Goal: Information Seeking & Learning: Check status

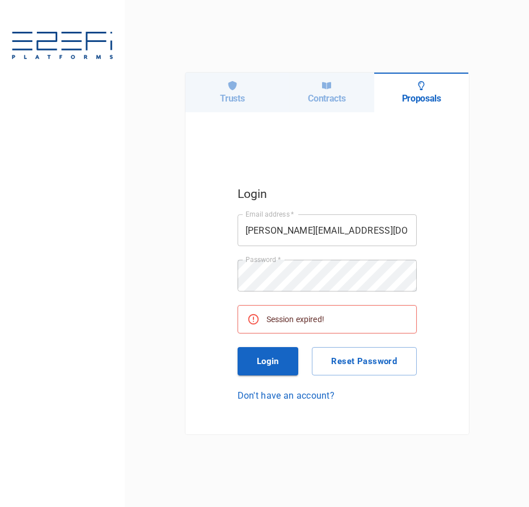
click at [274, 359] on button "Login" at bounding box center [268, 361] width 61 height 28
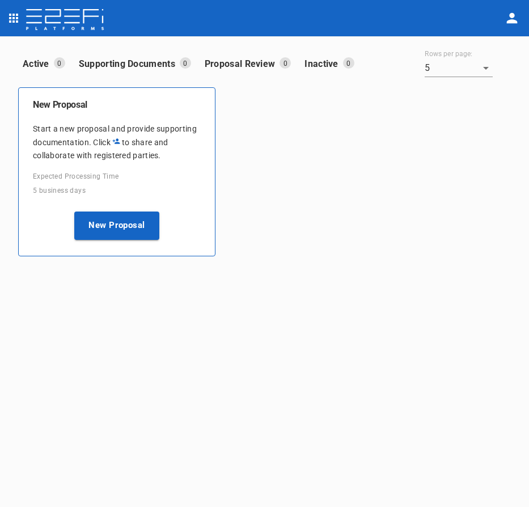
click at [71, 19] on img at bounding box center [65, 20] width 80 height 23
click at [13, 19] on icon "open drawer" at bounding box center [13, 18] width 9 height 9
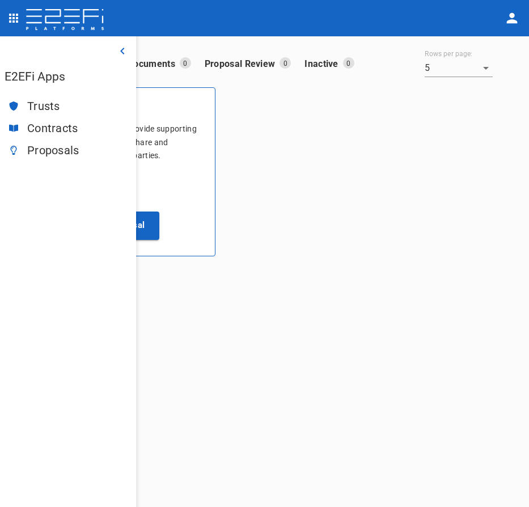
click at [41, 105] on span "Trusts" at bounding box center [77, 106] width 100 height 13
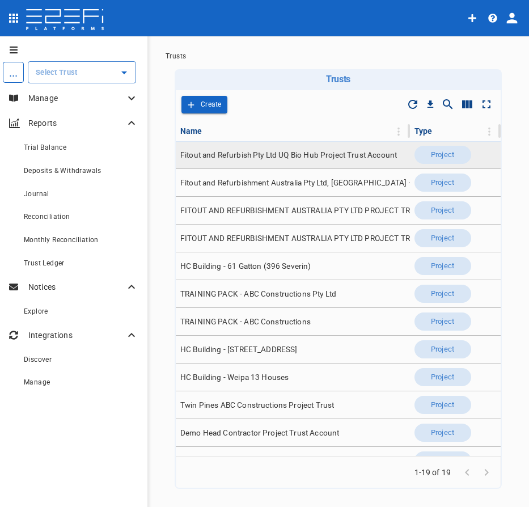
click at [297, 151] on span "Fitout and Refurbish Pty Ltd UQ Bio Hub Project Trust Account" at bounding box center [288, 155] width 217 height 11
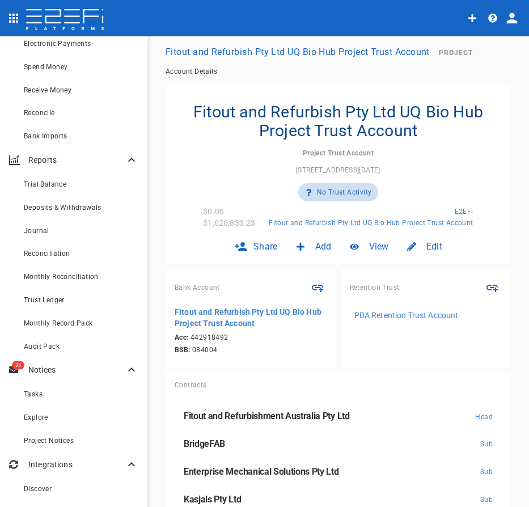
scroll to position [113, 0]
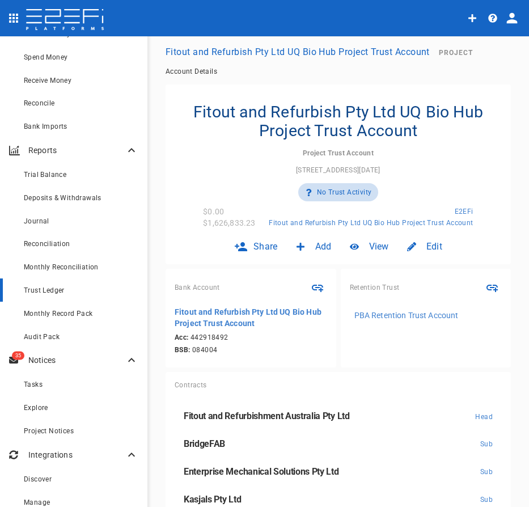
click at [69, 286] on div "Trust Ledger" at bounding box center [81, 290] width 115 height 14
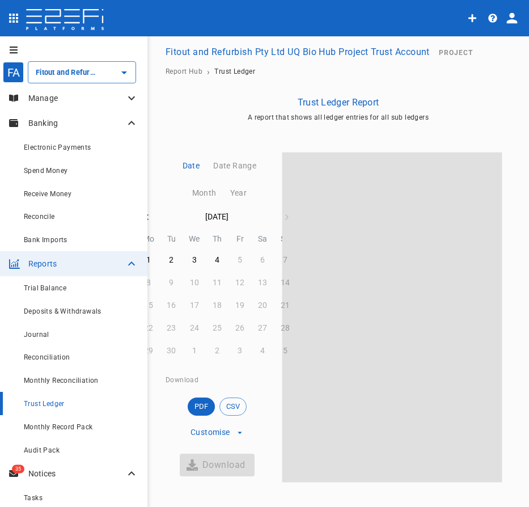
click at [125, 99] on icon at bounding box center [132, 98] width 14 height 14
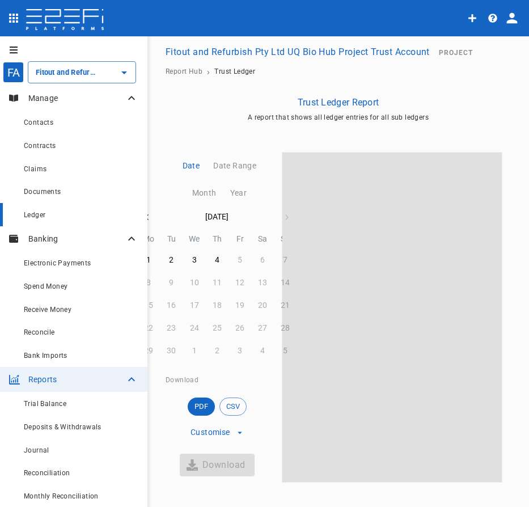
click at [61, 218] on div "Ledger" at bounding box center [81, 215] width 115 height 14
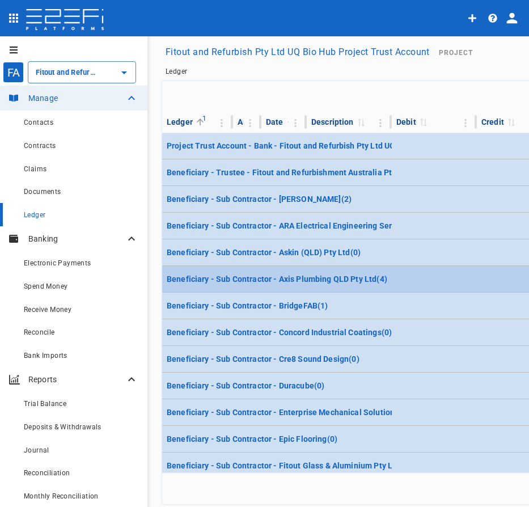
click at [404, 285] on td at bounding box center [434, 279] width 85 height 26
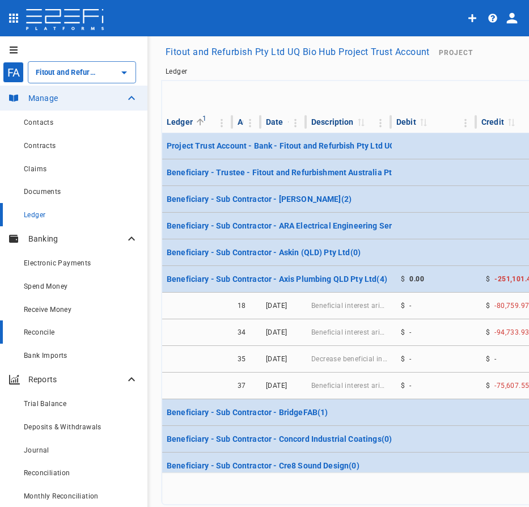
click at [10, 332] on link "Reconcile" at bounding box center [73, 331] width 147 height 23
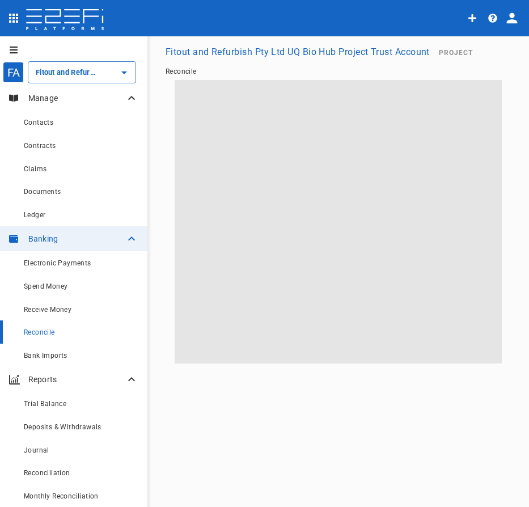
type input "Fitout and Refurbish Pty Ltd UQ Bio Hub Project Trust Account"
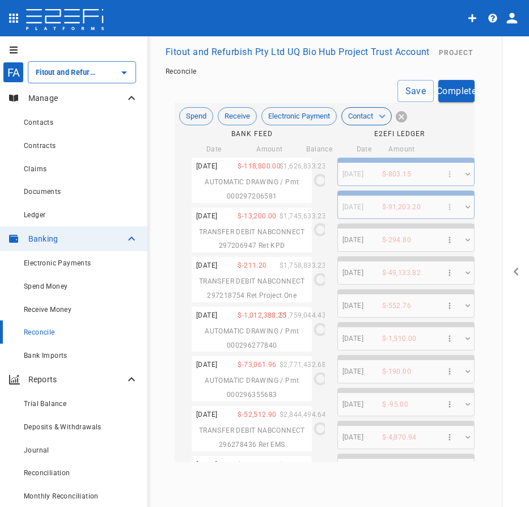
type input "[DATE]"
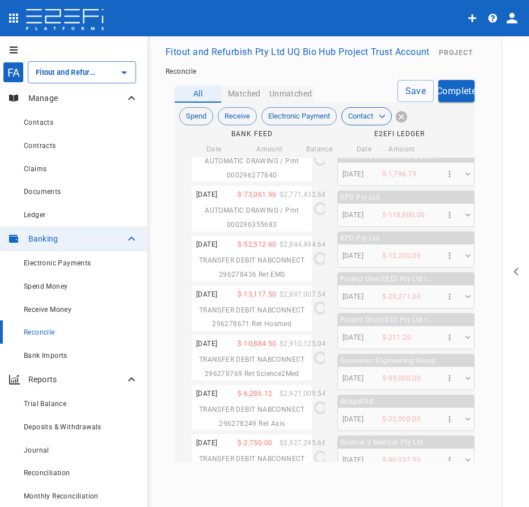
scroll to position [2468, 0]
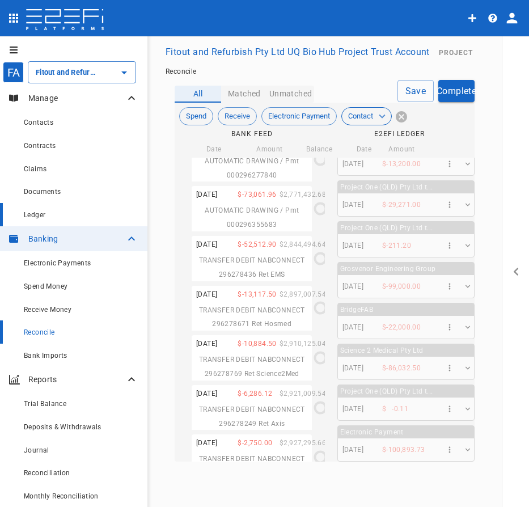
click at [40, 209] on div "Ledger" at bounding box center [81, 215] width 115 height 14
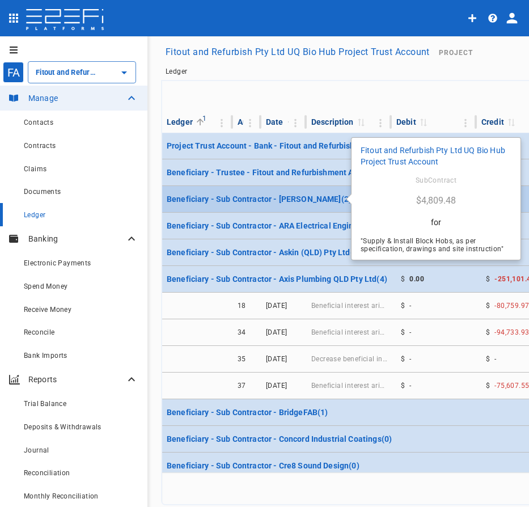
click at [256, 202] on p "Beneficiary - Sub Contractor - [PERSON_NAME] ( 2 )" at bounding box center [259, 198] width 185 height 11
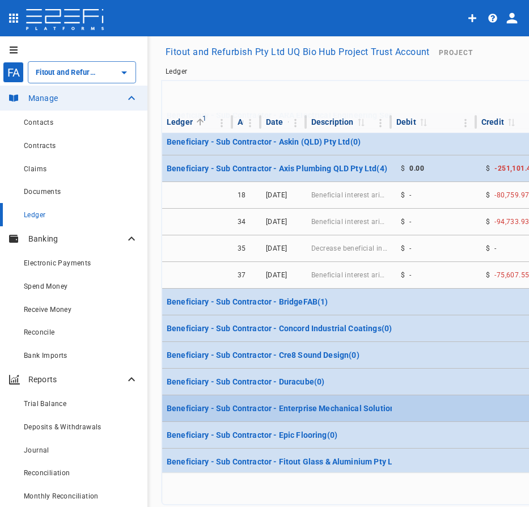
scroll to position [170, 0]
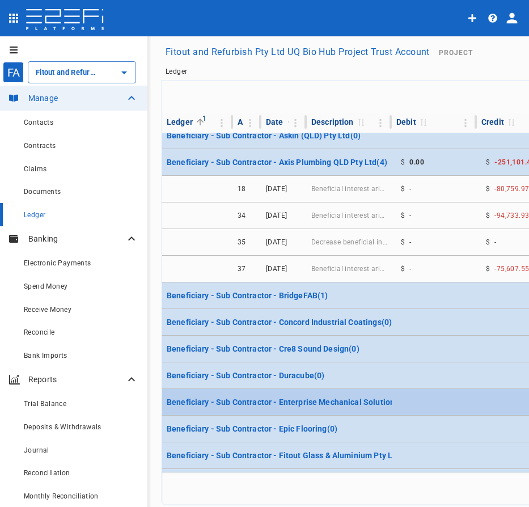
click at [293, 394] on tr "Beneficiary - Sub Contractor - Enterprise Mechanical Solutions Pty Ltd ( 3 ) $ …" at bounding box center [404, 402] width 485 height 27
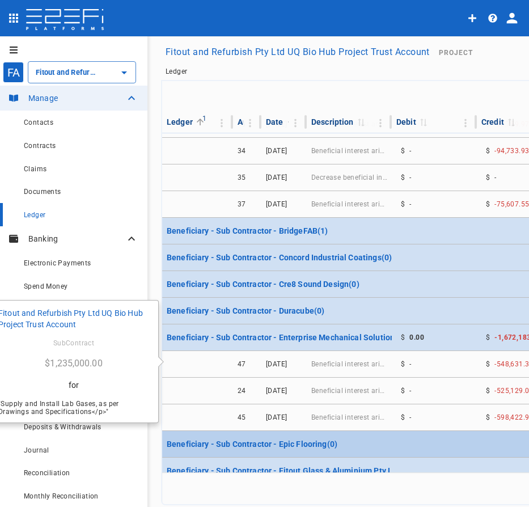
scroll to position [397, 0]
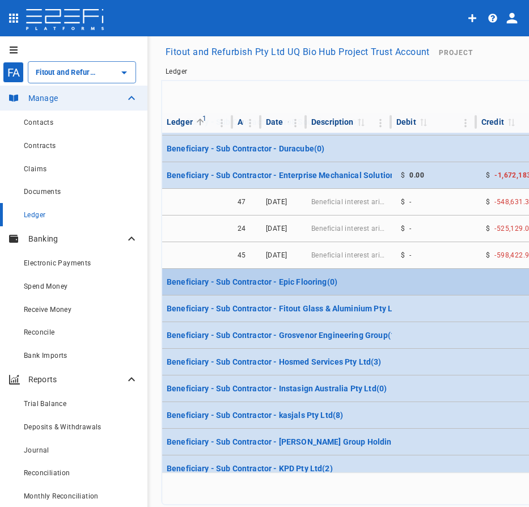
click at [289, 370] on tr "Beneficiary - Sub Contractor - Hosmed Services Pty Ltd ( 3 ) $ -592,666.25" at bounding box center [404, 362] width 485 height 27
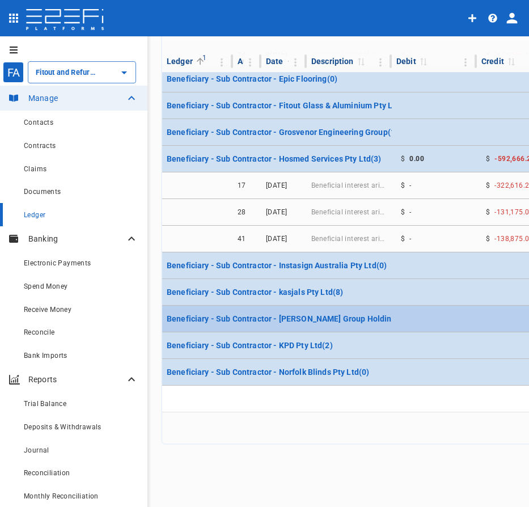
scroll to position [0, 0]
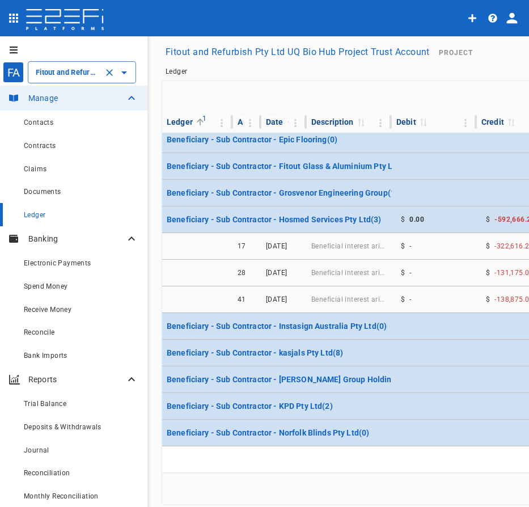
click at [123, 72] on icon "Open" at bounding box center [124, 72] width 6 height 3
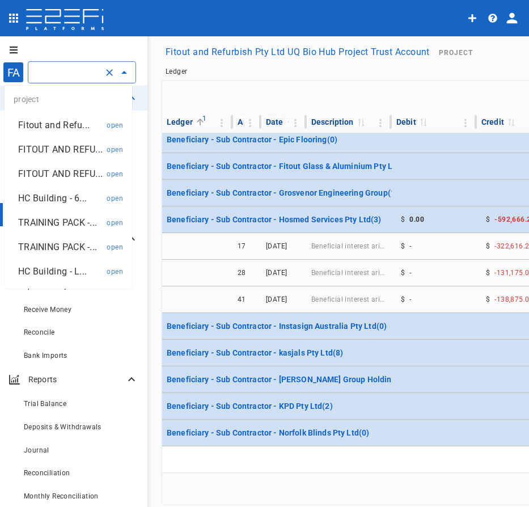
scroll to position [113, 0]
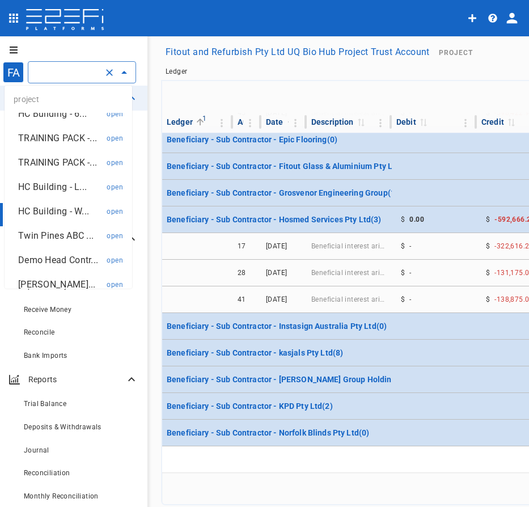
click at [56, 169] on p "TRAINING PACK -..." at bounding box center [57, 162] width 79 height 13
type input "TRAINING PACK - ABC Constructions"
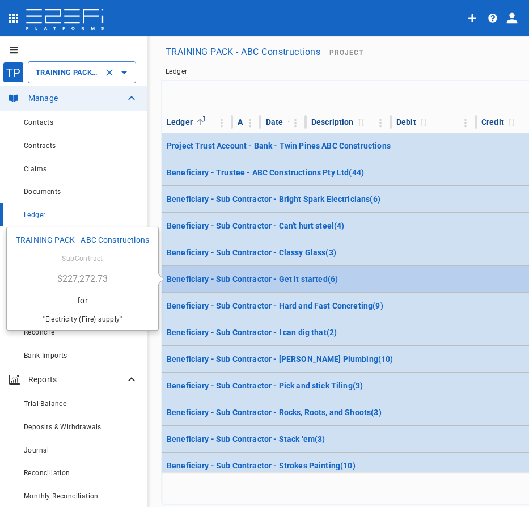
click at [244, 273] on p "Beneficiary - Sub Contractor - Get it started ( 6 )" at bounding box center [252, 278] width 171 height 11
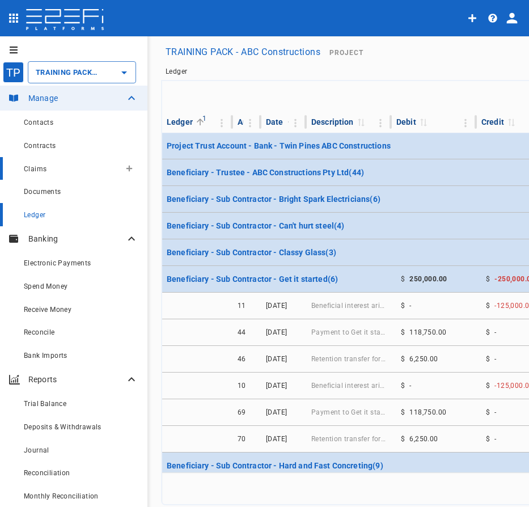
click at [68, 164] on div "Claims" at bounding box center [72, 169] width 96 height 14
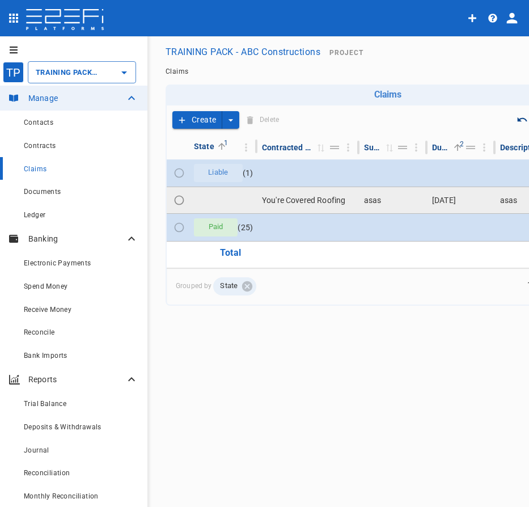
click at [302, 198] on td "You're Covered Roofing" at bounding box center [308, 200] width 102 height 26
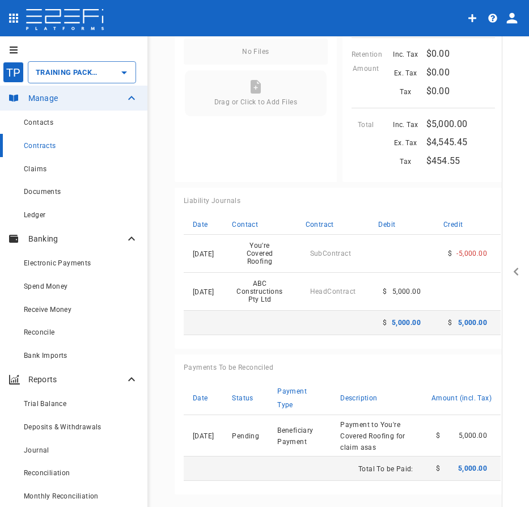
scroll to position [543, 0]
click at [223, 241] on td "[DATE]" at bounding box center [203, 254] width 39 height 38
